Goal: Task Accomplishment & Management: Manage account settings

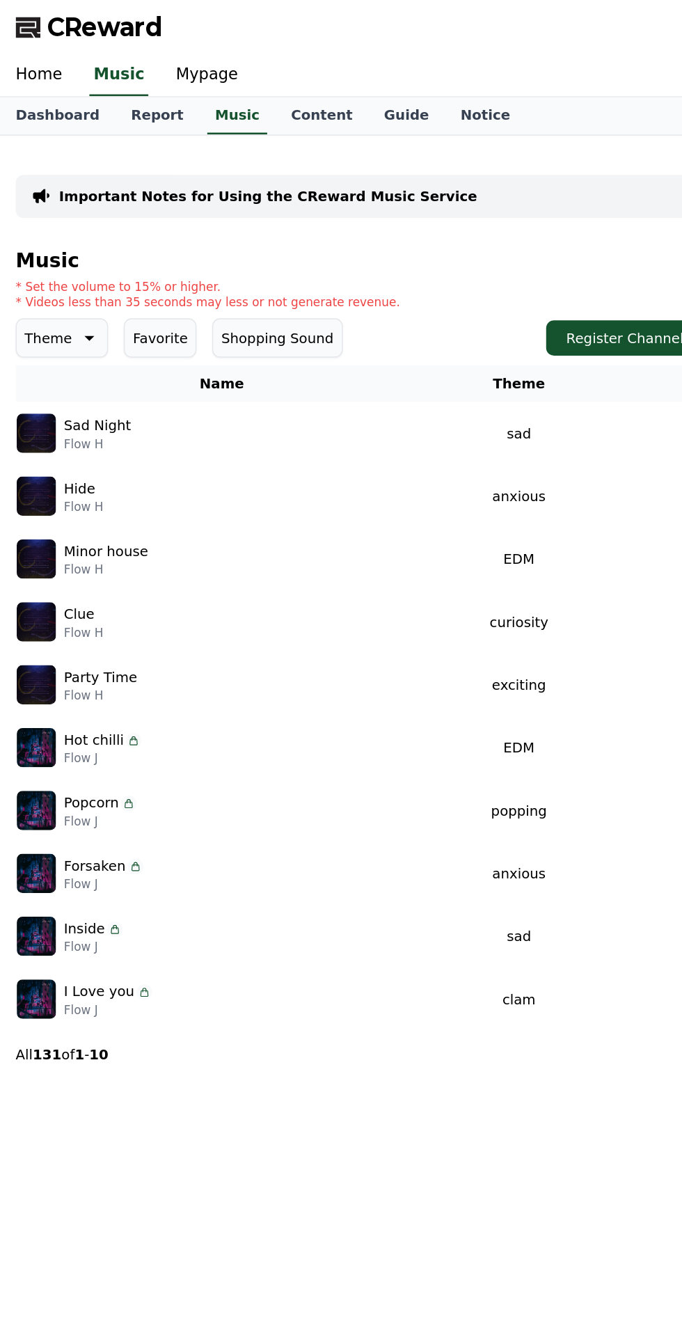
click at [35, 44] on link "Home" at bounding box center [27, 53] width 55 height 29
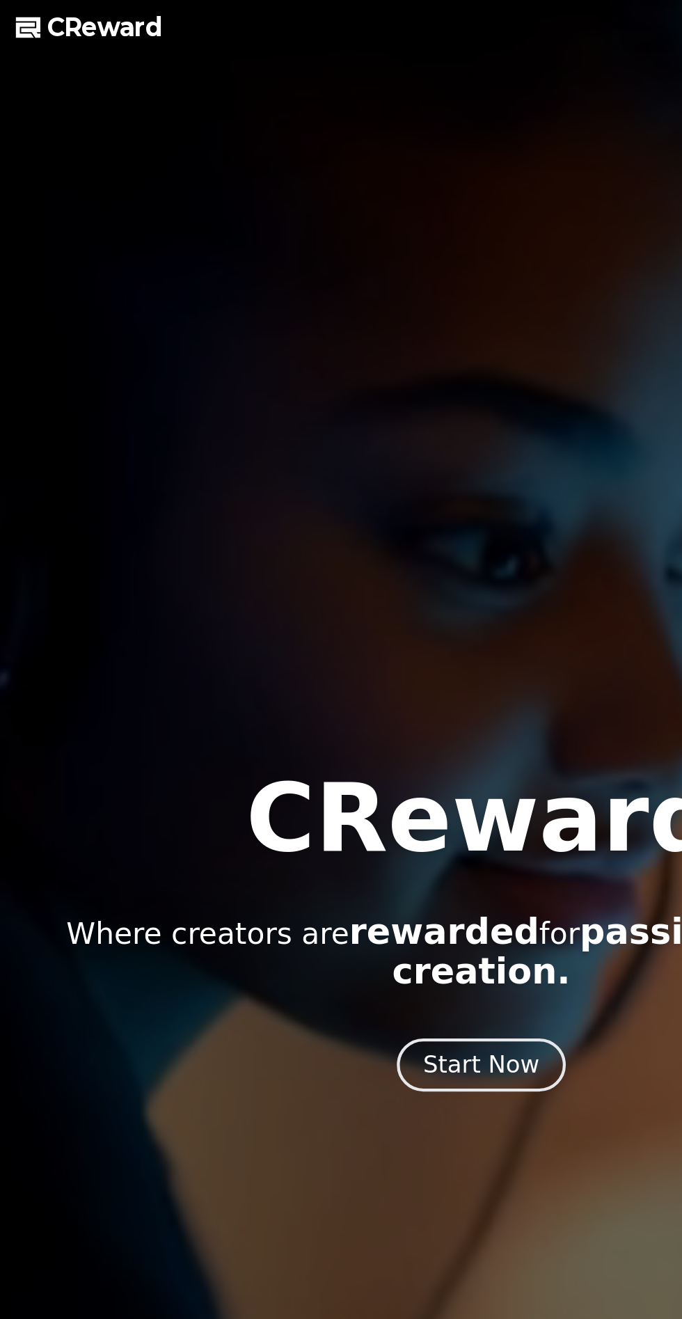
click at [354, 751] on div "Start Now" at bounding box center [341, 754] width 83 height 22
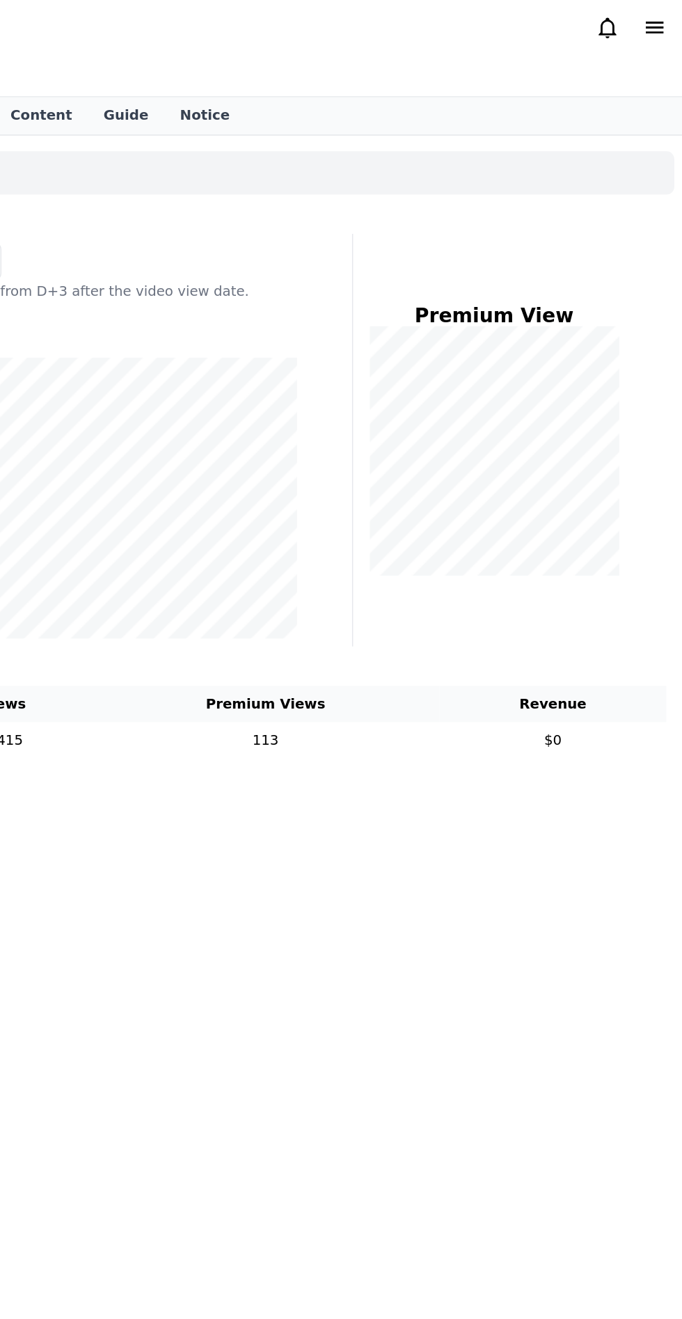
click at [624, 14] on icon at bounding box center [629, 19] width 17 height 17
